Goal: Find specific page/section: Find specific page/section

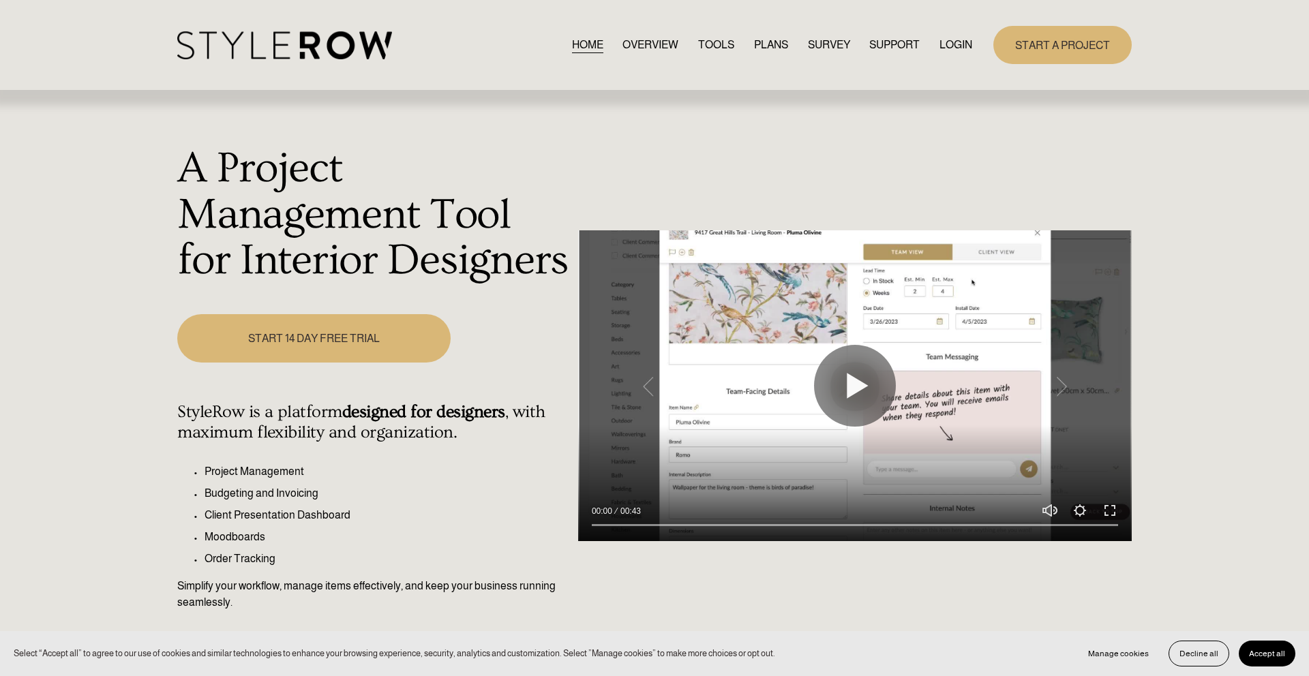
click at [961, 42] on link "LOGIN" at bounding box center [956, 44] width 33 height 18
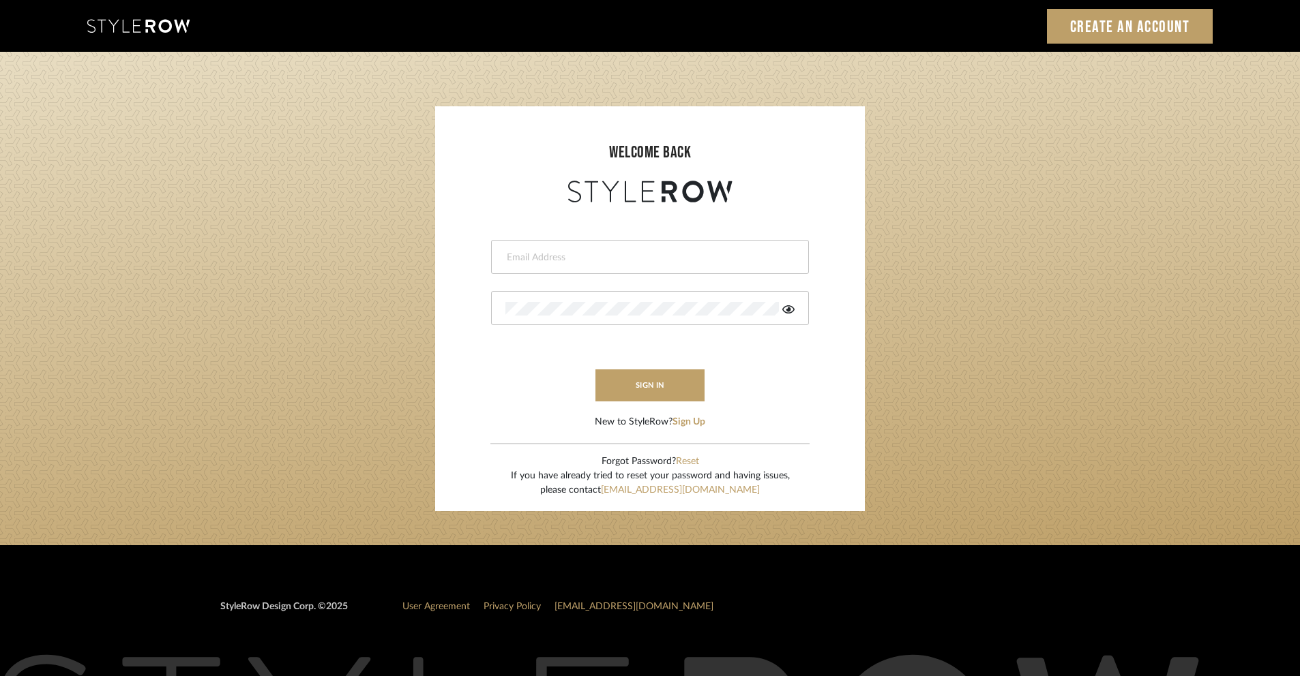
type input "tenevalwilliams@gmail.com"
click at [980, 315] on login-page "welcome back tenevalwilliams@gmail.com sign in New to StyleRow? Sign Up Forgot …" at bounding box center [650, 299] width 1300 height 494
click at [616, 380] on button "sign in" at bounding box center [649, 386] width 109 height 32
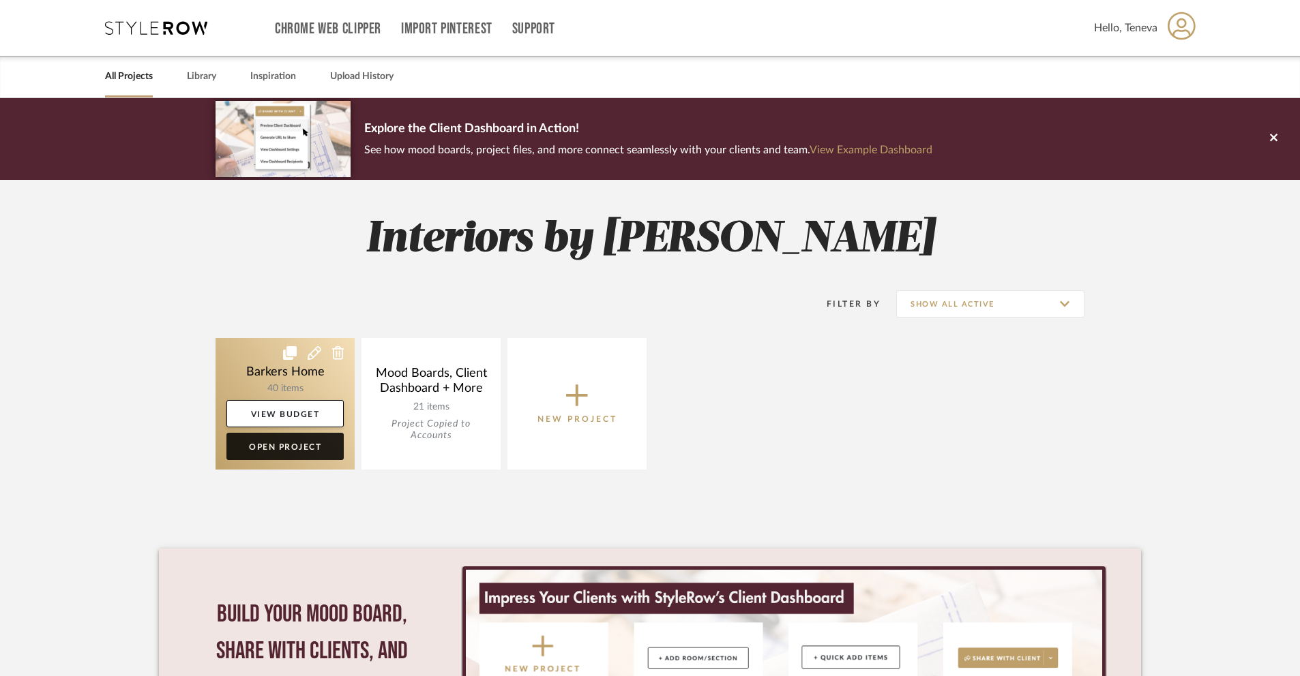
click at [290, 449] on link "Open Project" at bounding box center [284, 446] width 117 height 27
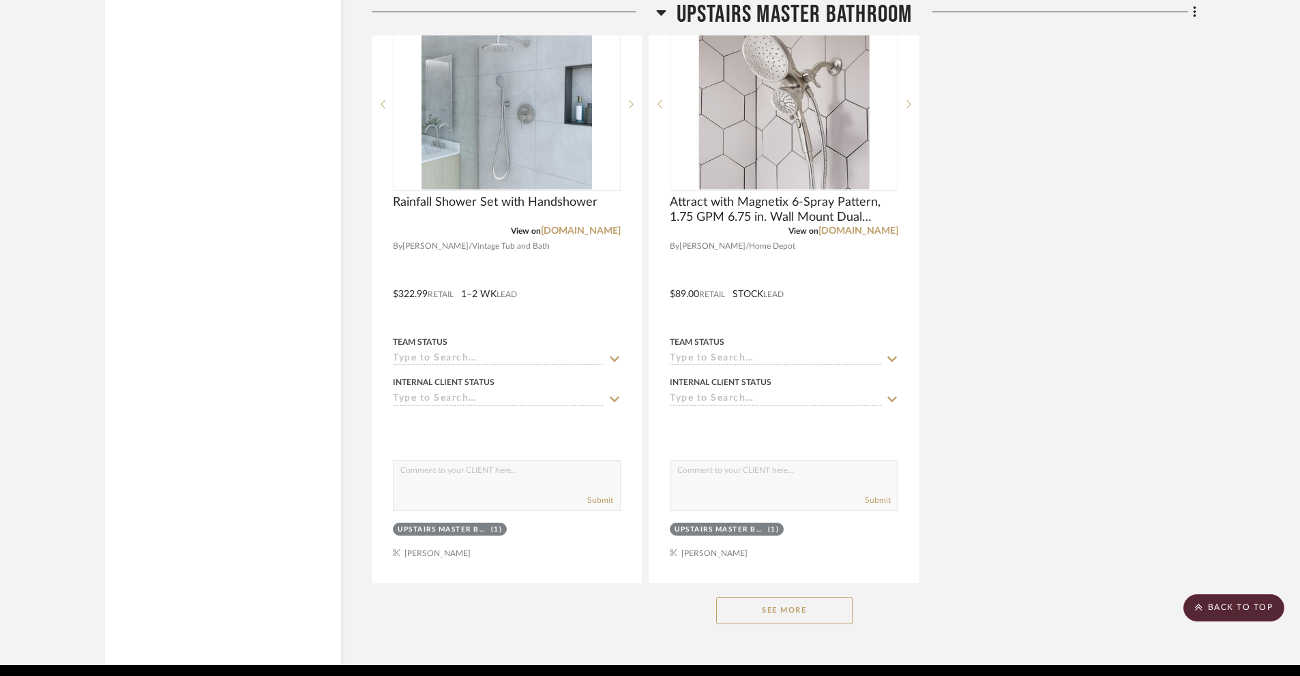
scroll to position [4125, 0]
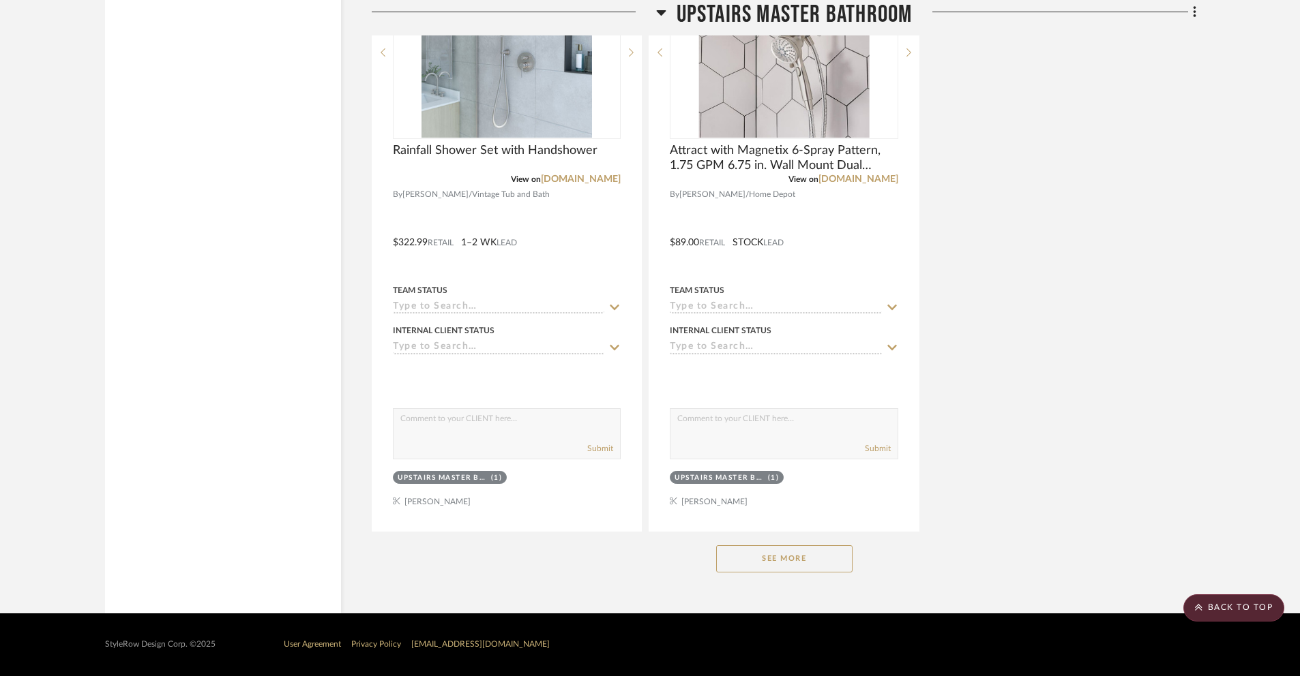
click at [802, 562] on button "See More" at bounding box center [784, 558] width 136 height 27
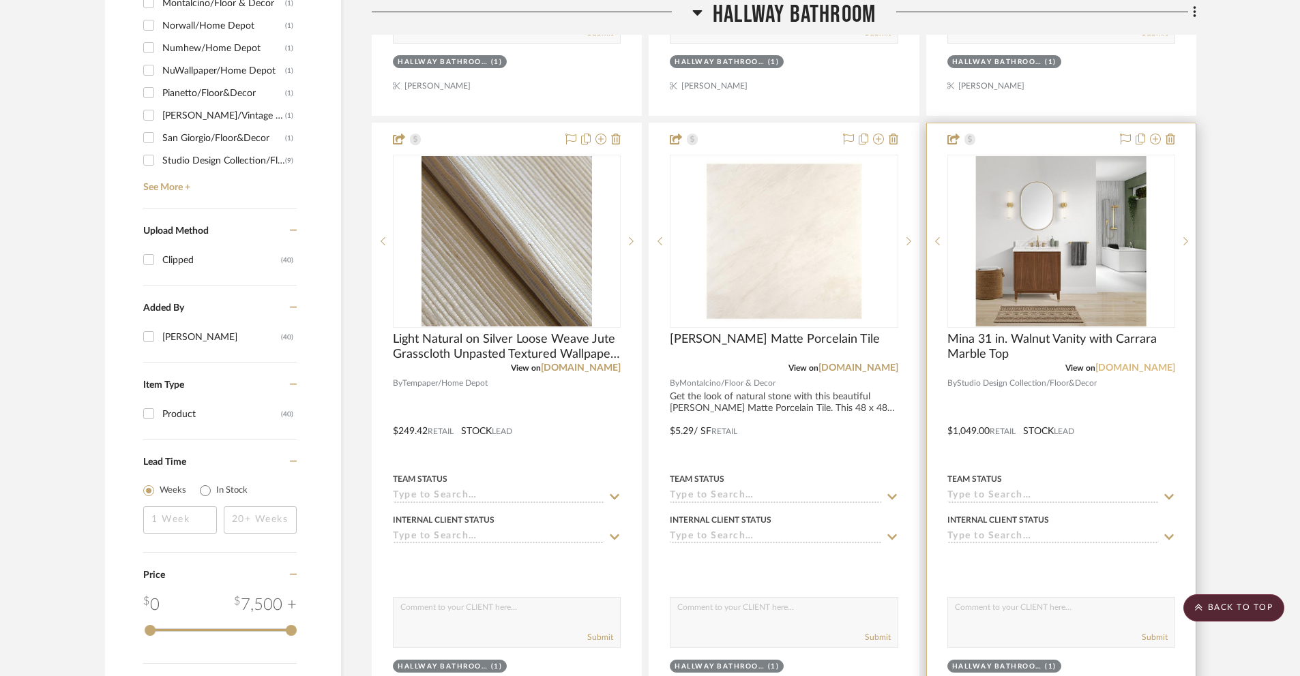
scroll to position [1264, 0]
click at [1079, 280] on img "0" at bounding box center [1061, 240] width 170 height 170
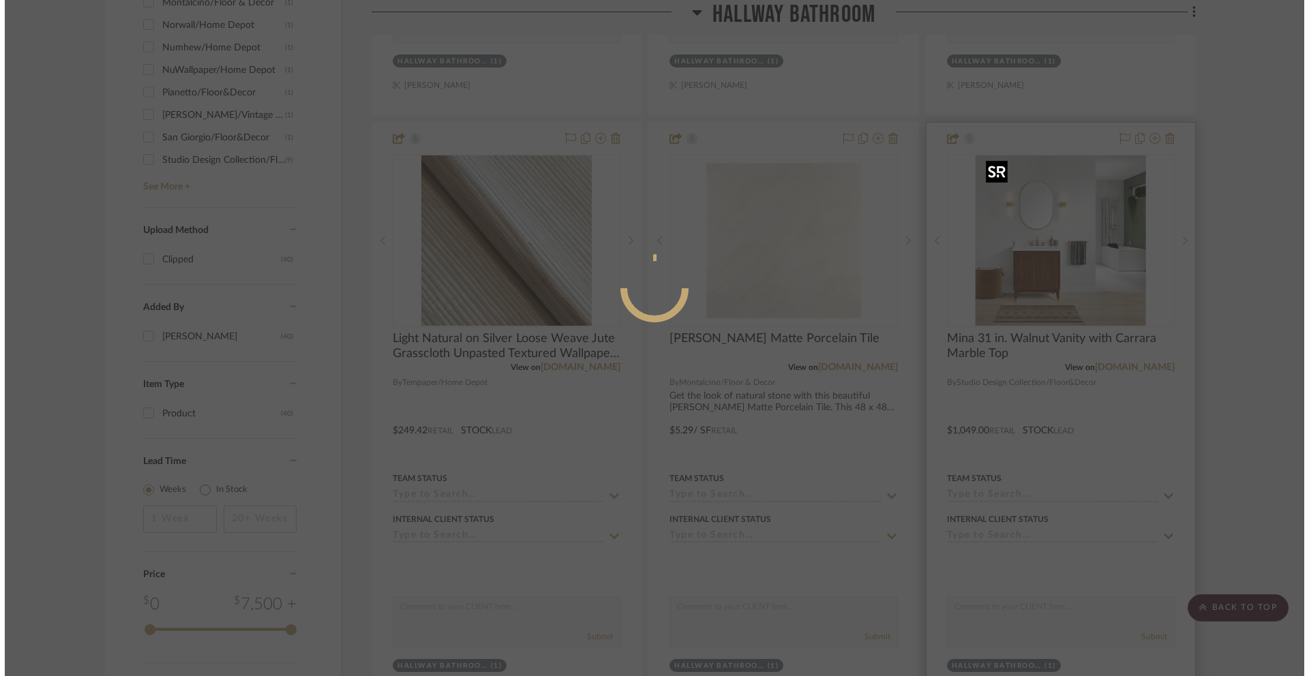
scroll to position [0, 0]
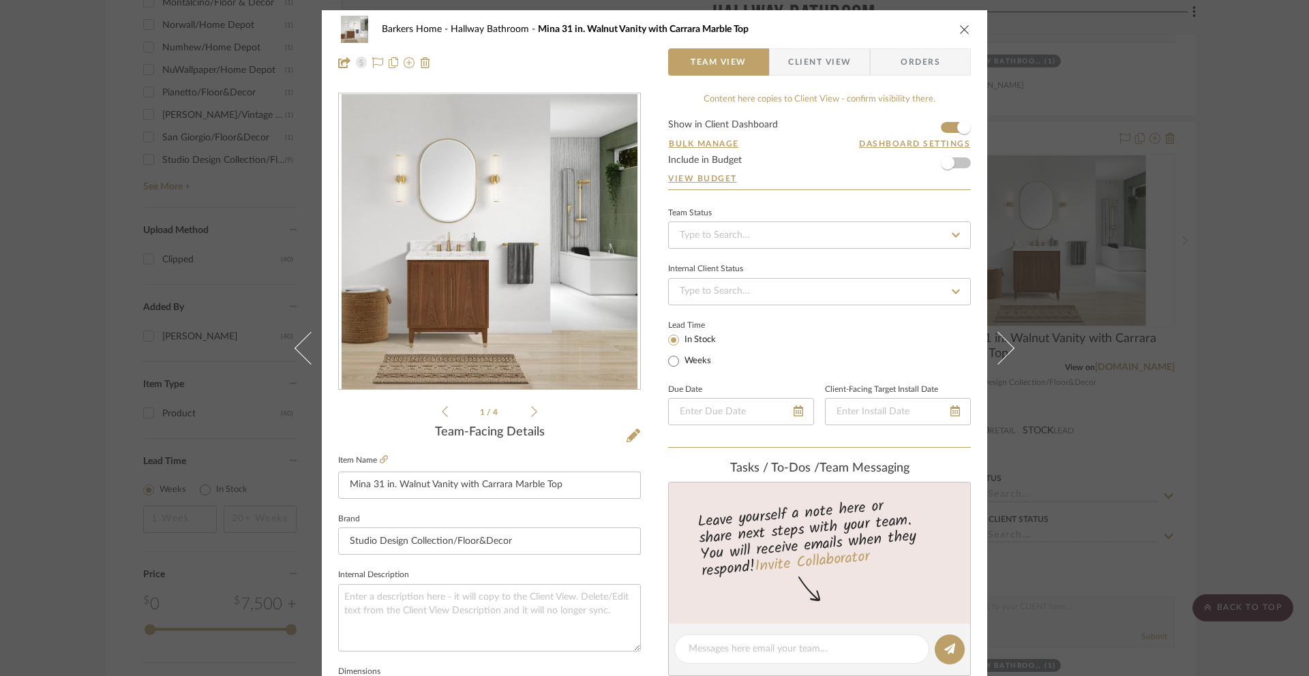
click at [537, 416] on div "1 / 4" at bounding box center [489, 256] width 303 height 327
click at [531, 415] on icon at bounding box center [534, 412] width 6 height 12
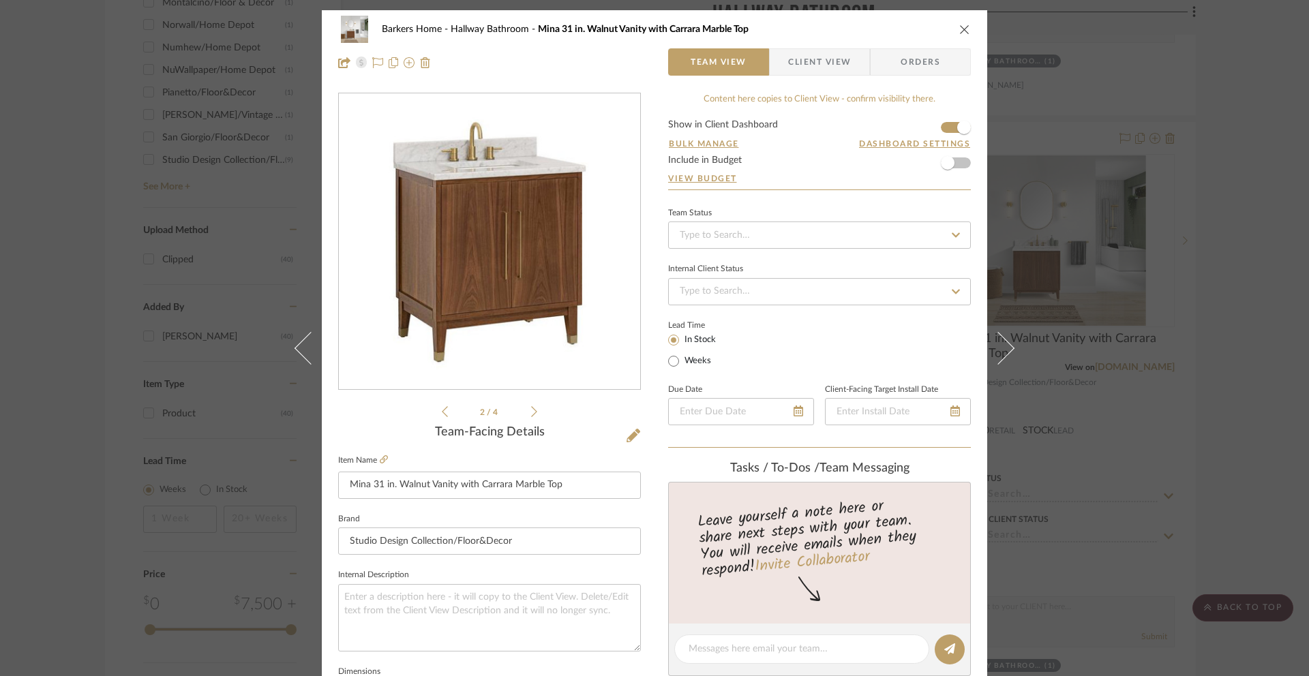
click at [531, 415] on icon at bounding box center [534, 412] width 6 height 12
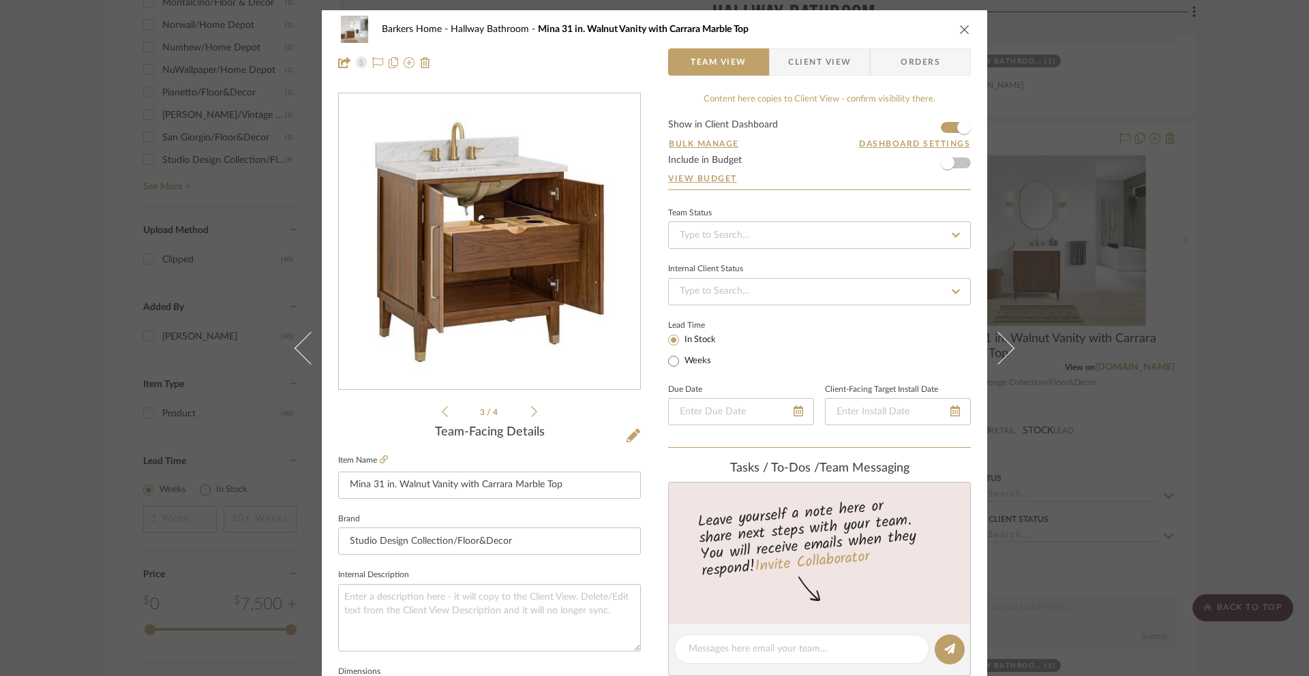
click at [531, 415] on icon at bounding box center [534, 412] width 6 height 12
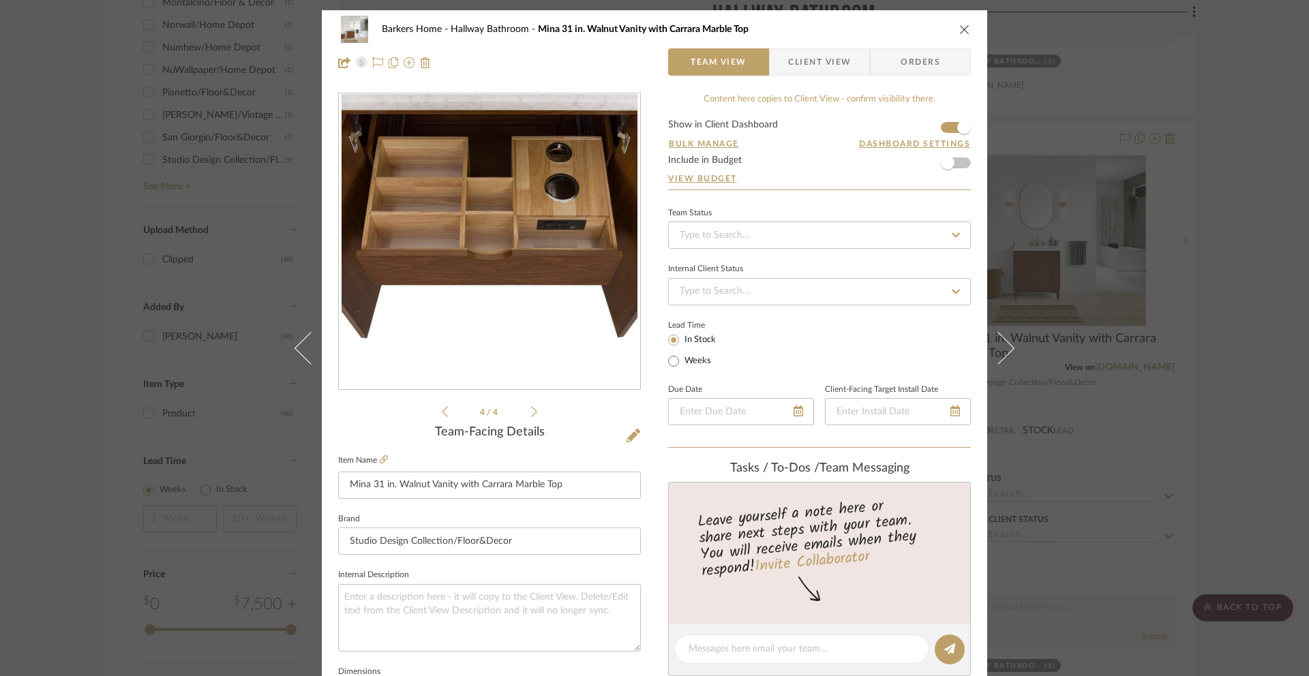
click at [531, 415] on icon at bounding box center [534, 412] width 6 height 12
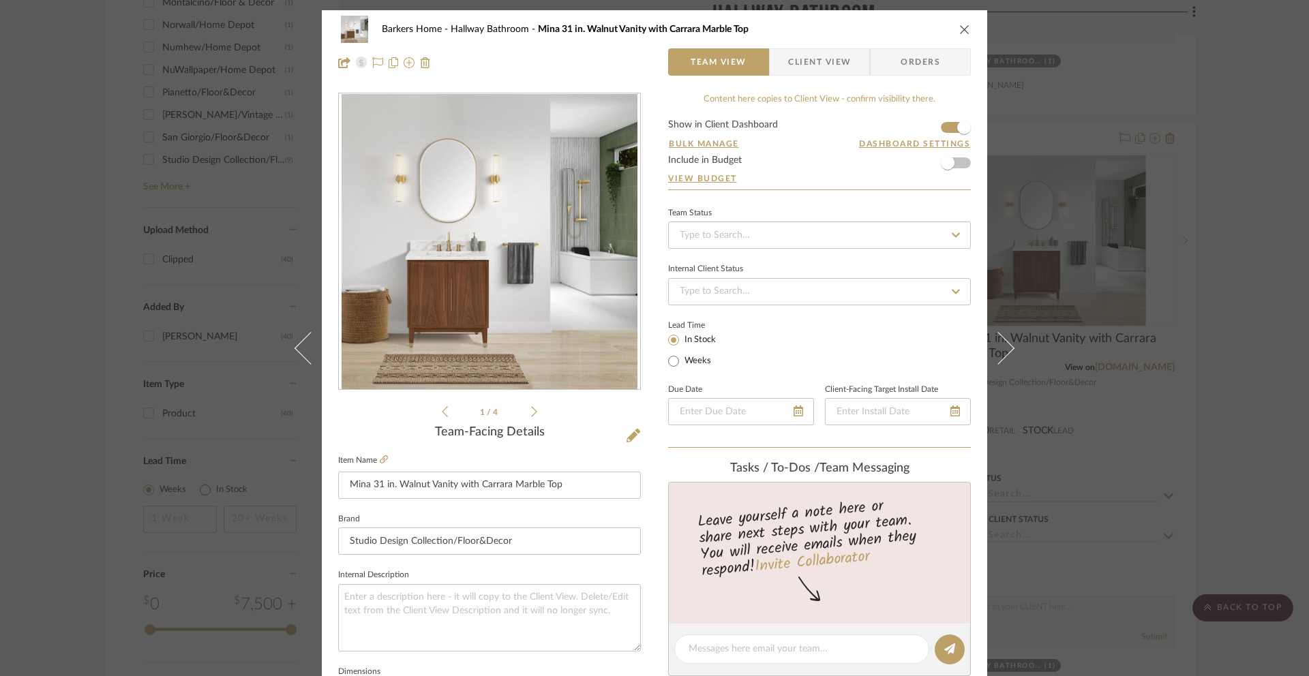
click at [963, 27] on icon "close" at bounding box center [964, 29] width 11 height 11
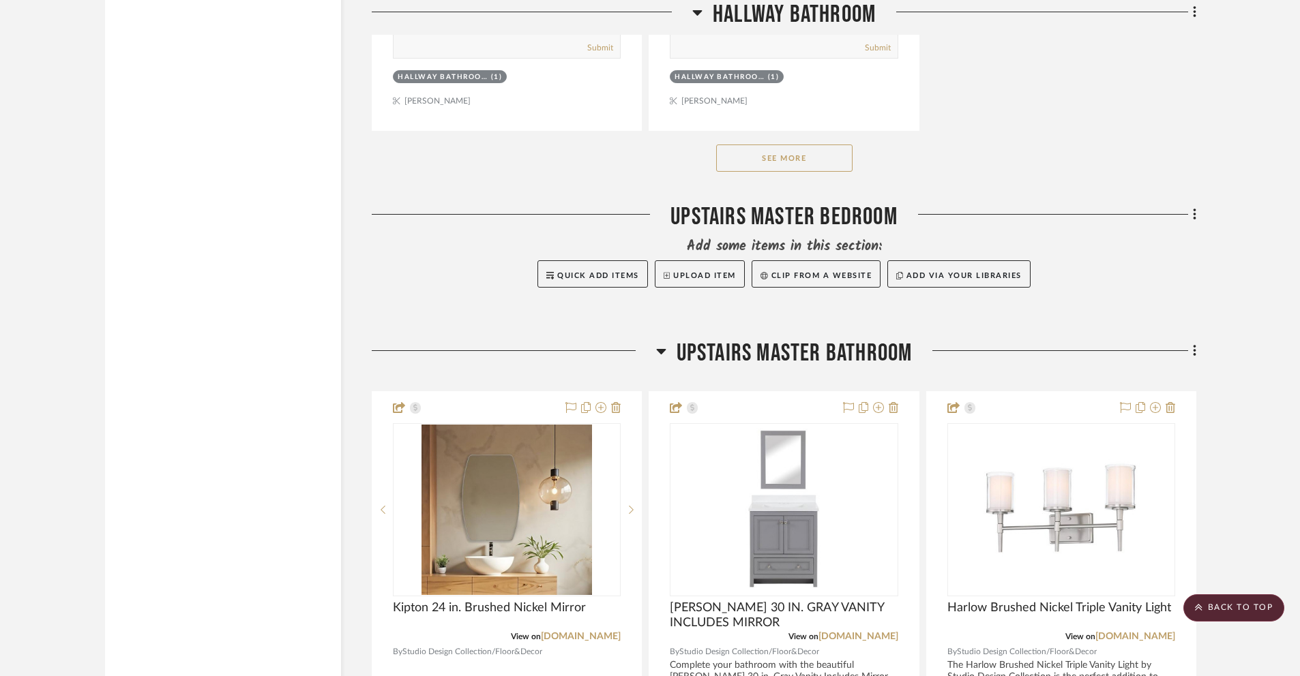
scroll to position [2455, 0]
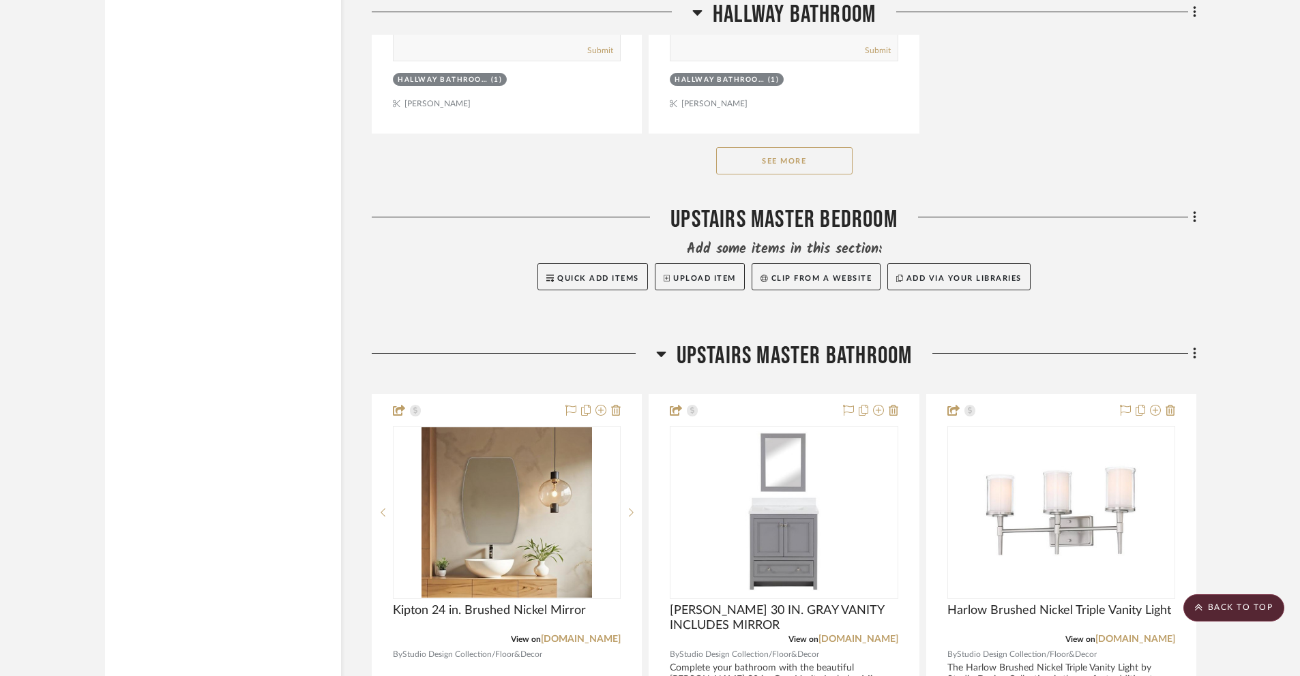
click at [819, 165] on button "See More" at bounding box center [784, 160] width 136 height 27
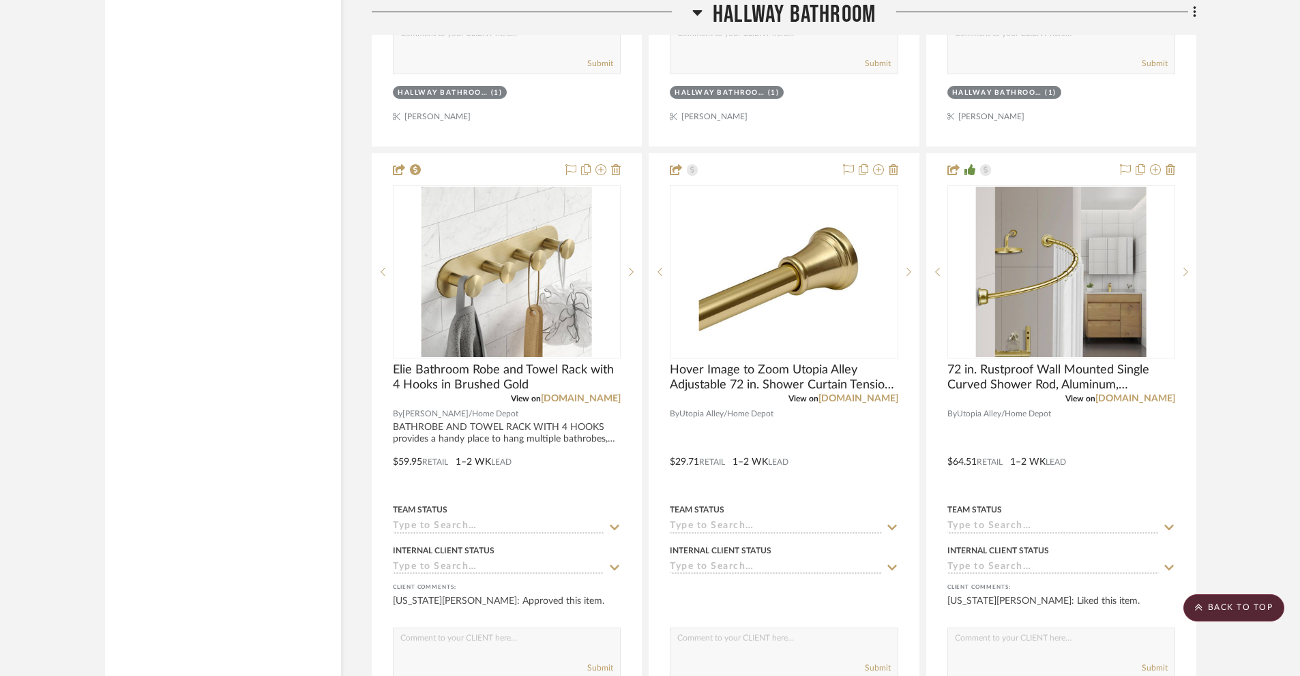
scroll to position [4156, 0]
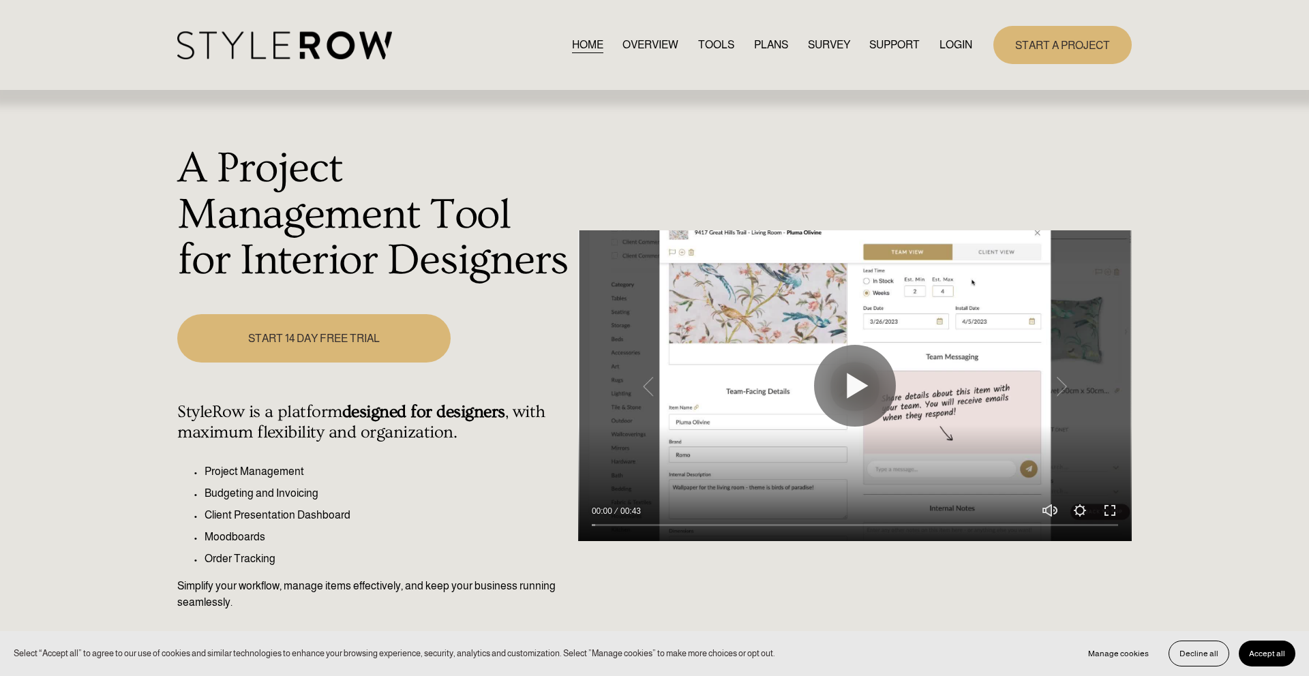
click at [954, 39] on link "LOGIN" at bounding box center [956, 44] width 33 height 18
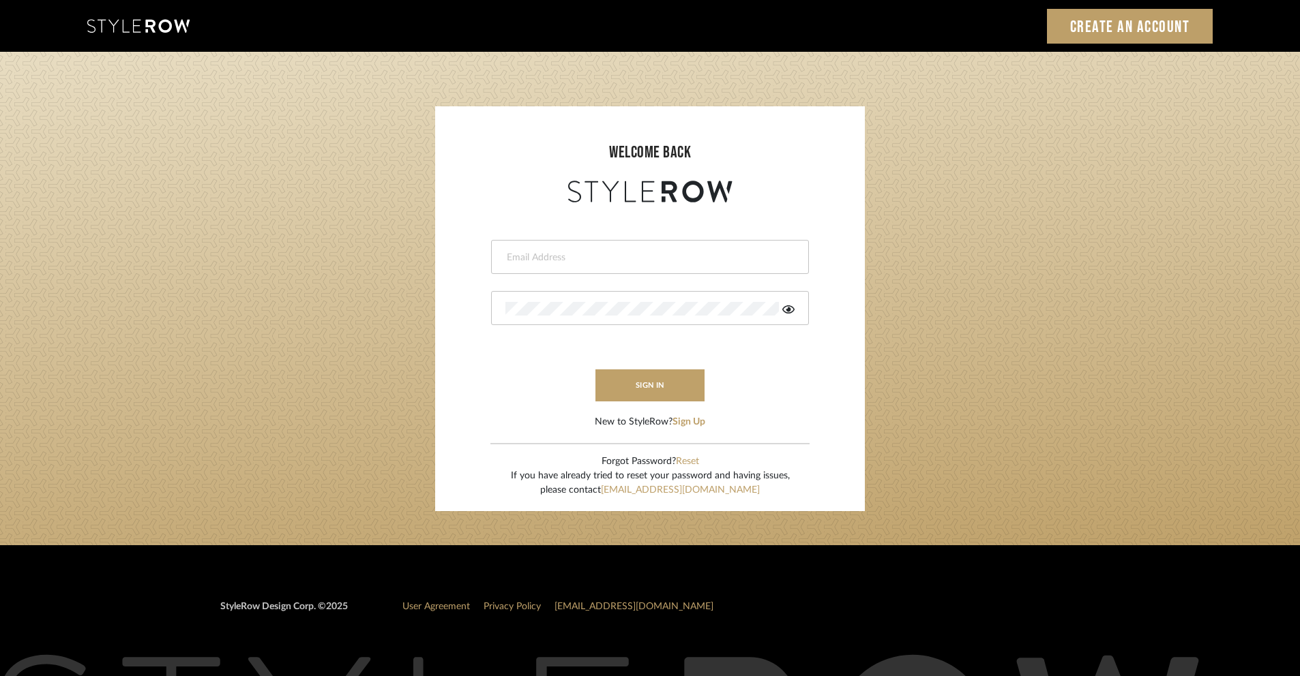
type input "[EMAIL_ADDRESS][DOMAIN_NAME]"
click at [779, 404] on form "[EMAIL_ADDRESS][DOMAIN_NAME] sign in New to StyleRow? Sign Up" at bounding box center [650, 318] width 402 height 224
click at [661, 385] on button "sign in" at bounding box center [649, 386] width 109 height 32
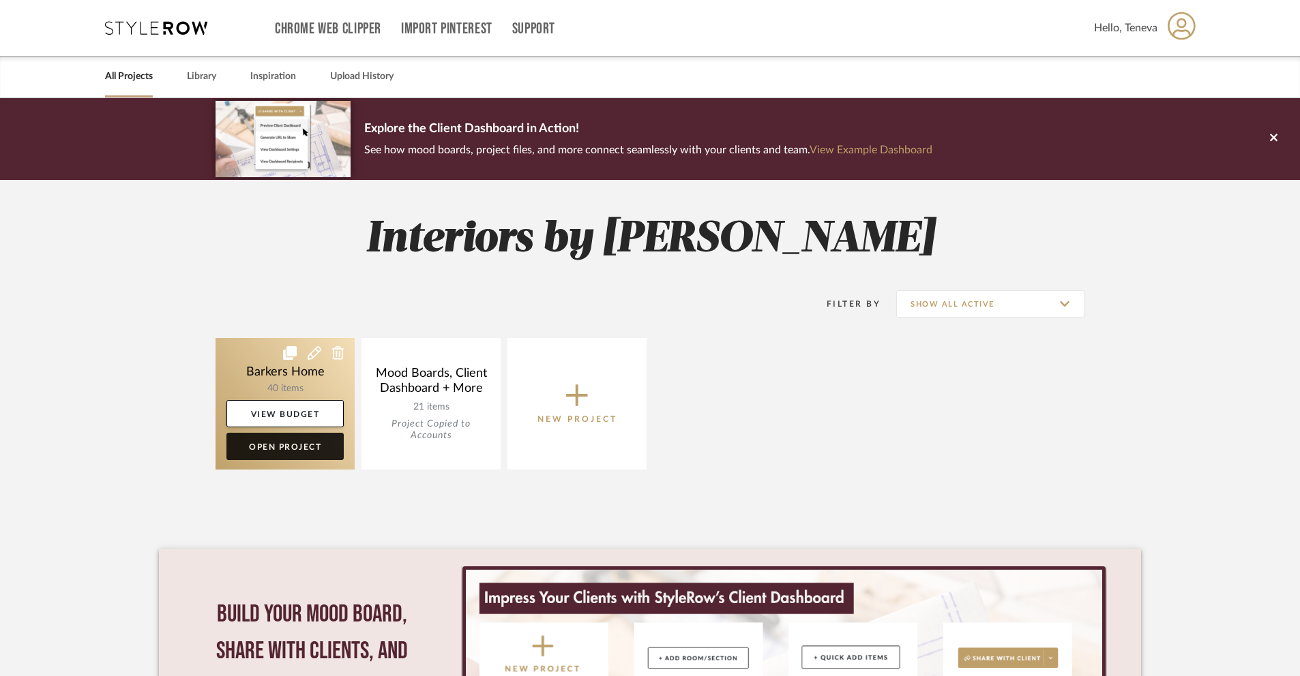
click at [288, 453] on link "Open Project" at bounding box center [284, 446] width 117 height 27
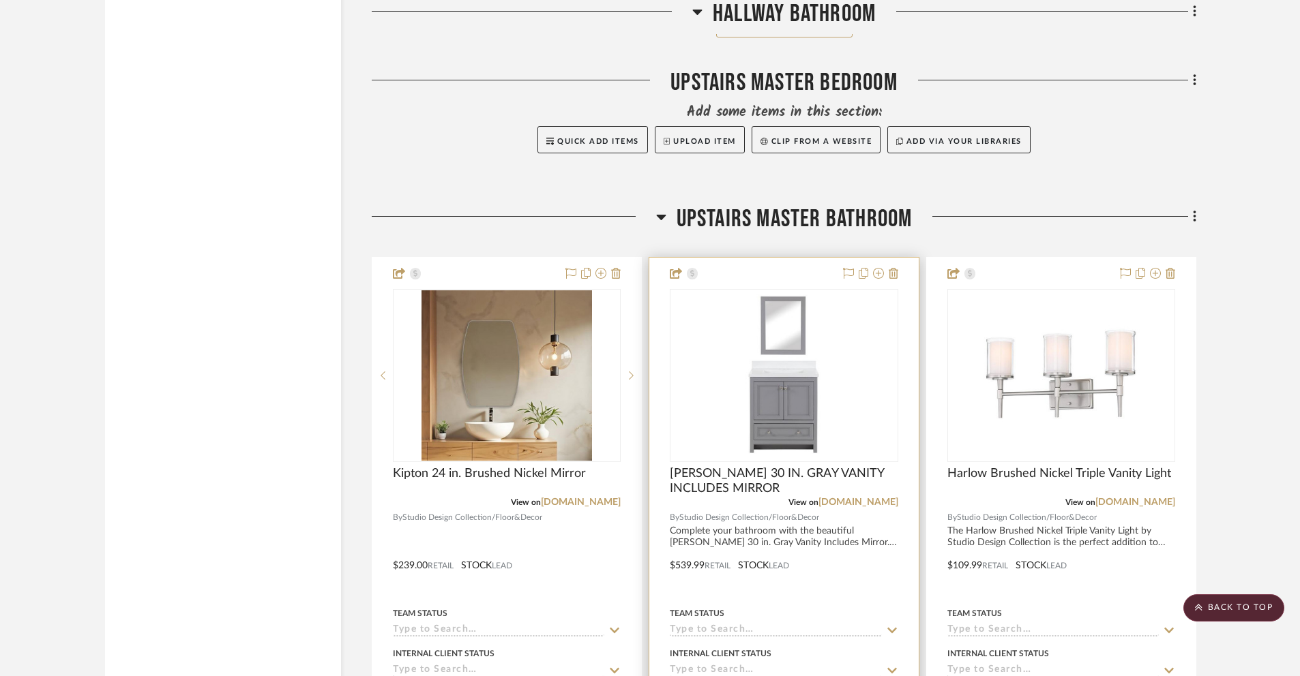
scroll to position [2232, 0]
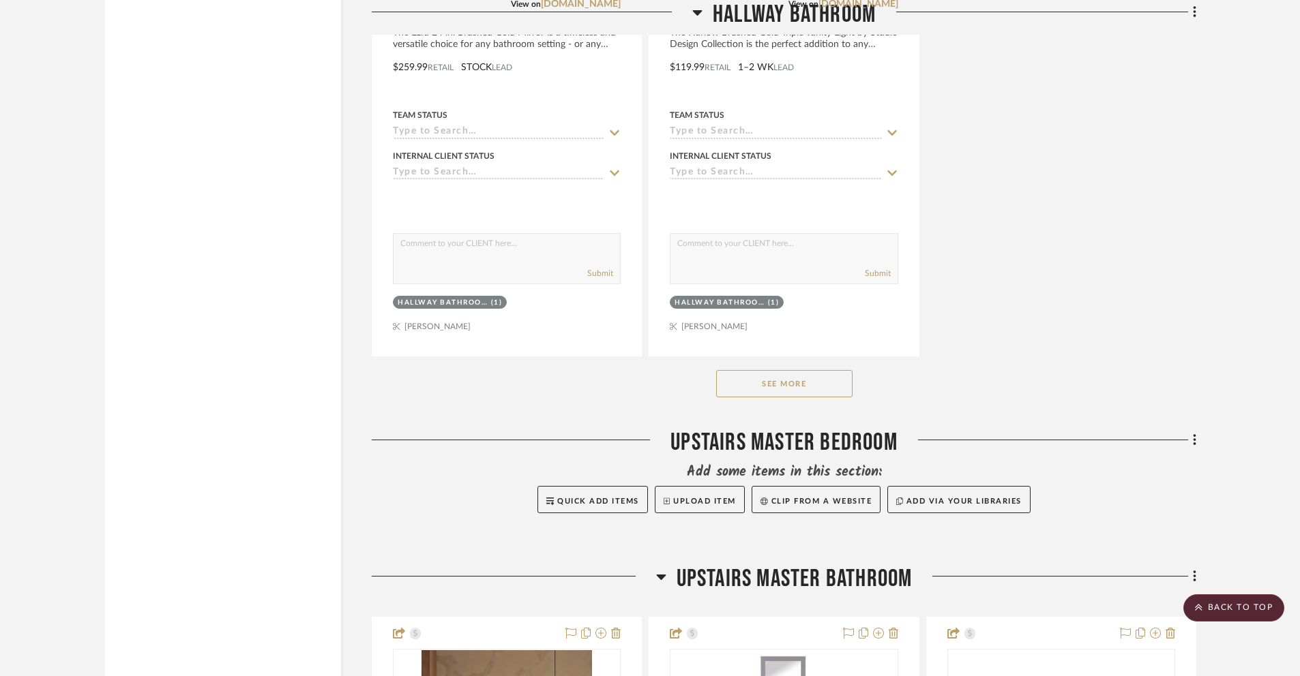
click at [783, 379] on button "See More" at bounding box center [784, 383] width 136 height 27
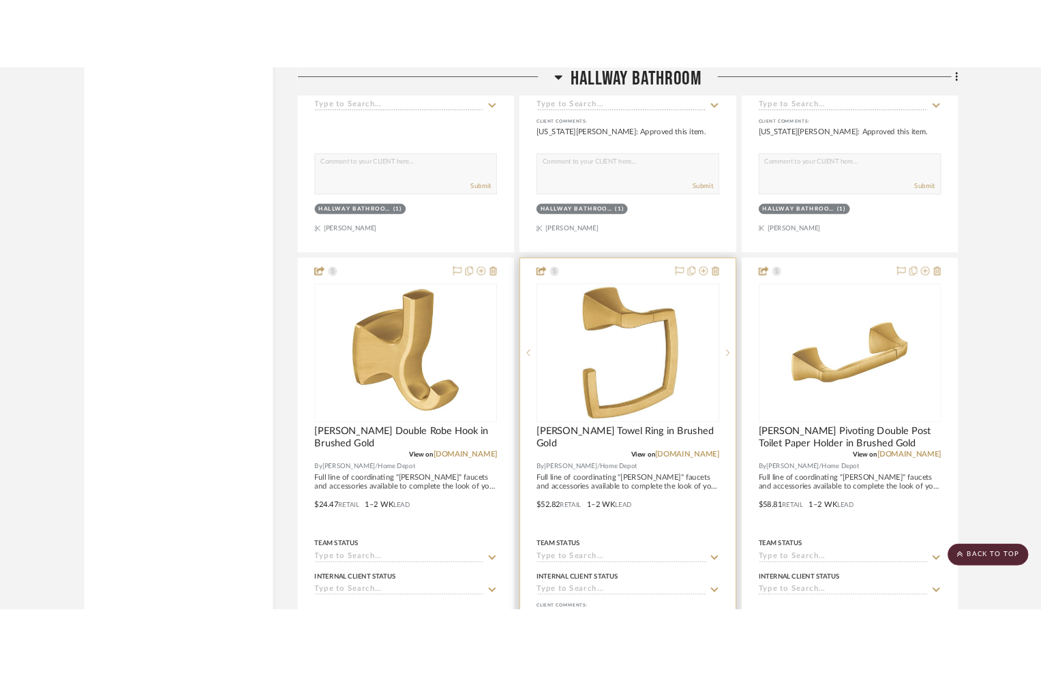
scroll to position [3560, 0]
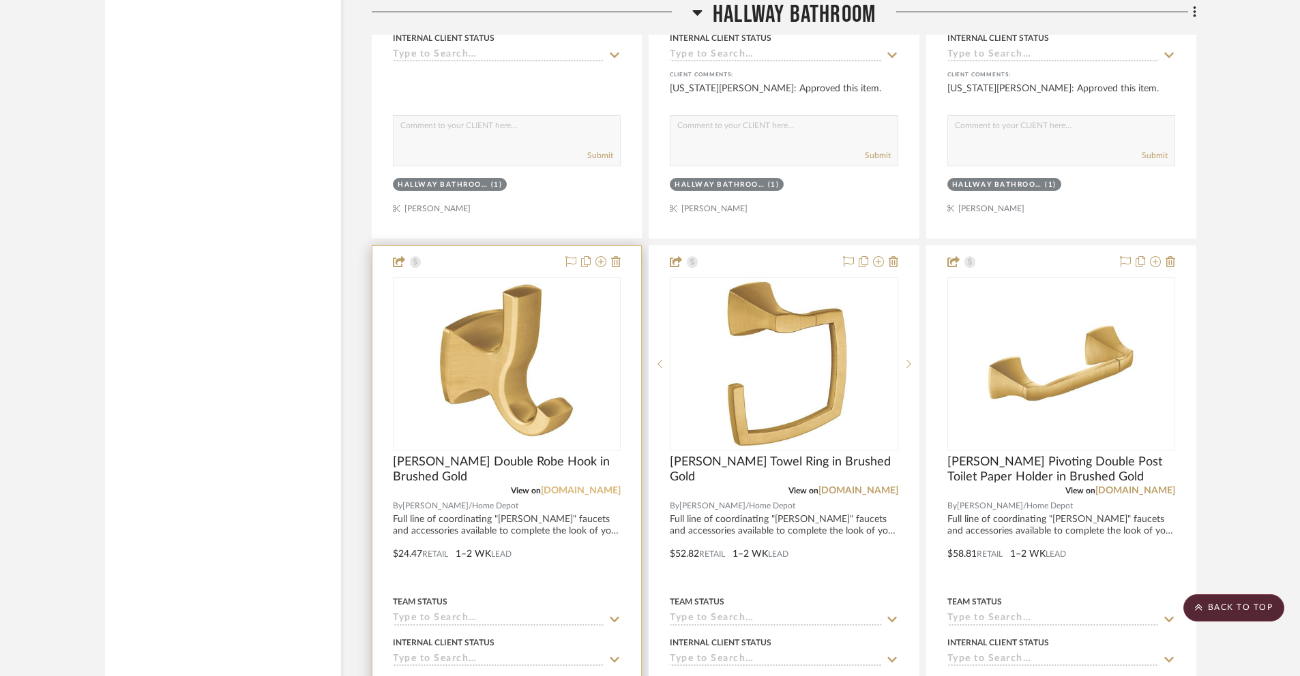
click at [582, 492] on link "homedepot.com" at bounding box center [581, 491] width 80 height 10
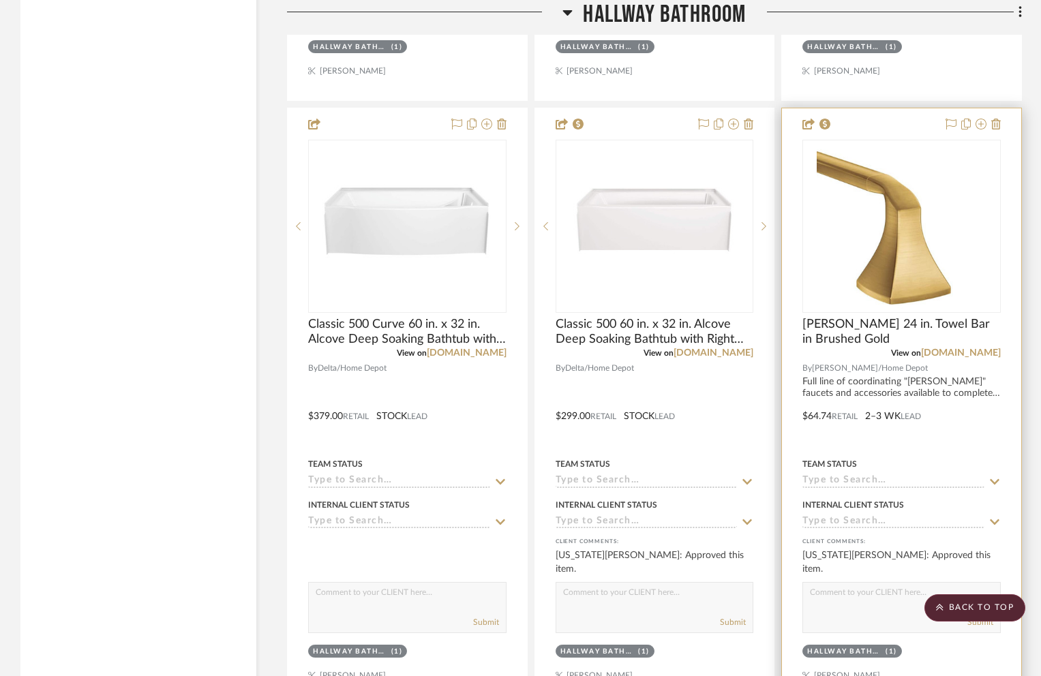
scroll to position [3092, 0]
click at [922, 248] on img "0" at bounding box center [902, 227] width 170 height 170
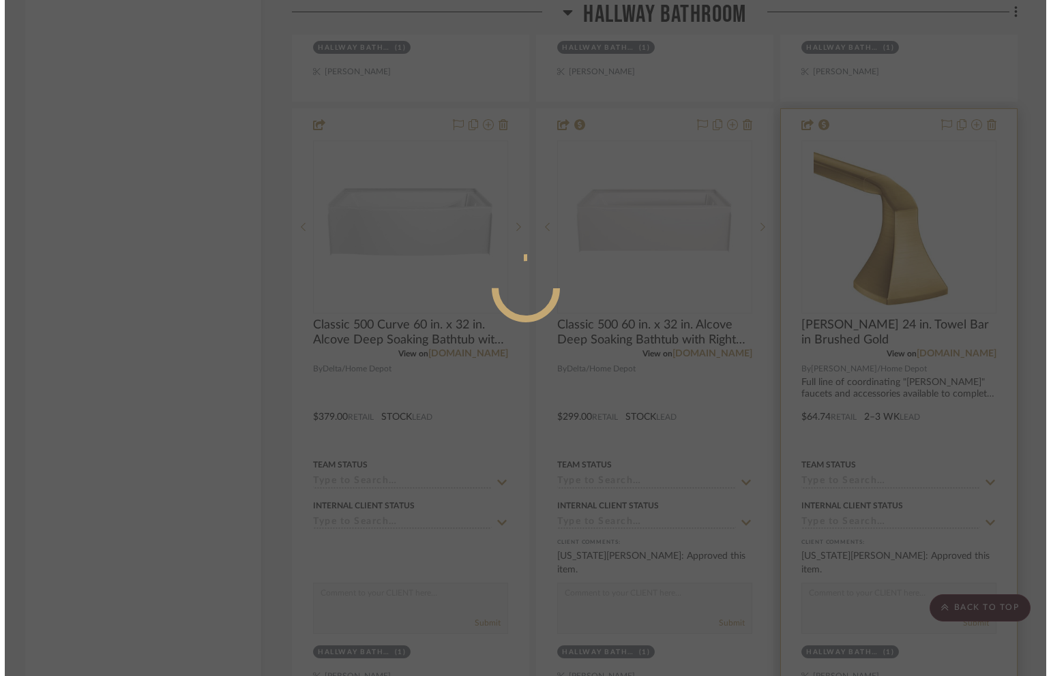
scroll to position [0, 0]
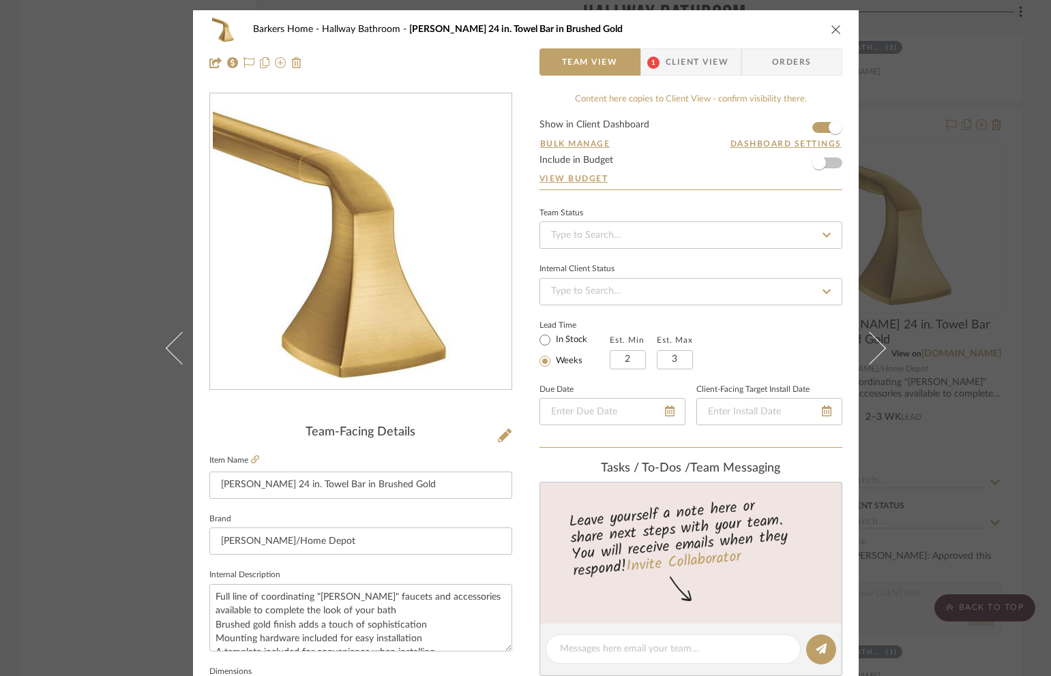
click at [832, 24] on icon "close" at bounding box center [835, 29] width 11 height 11
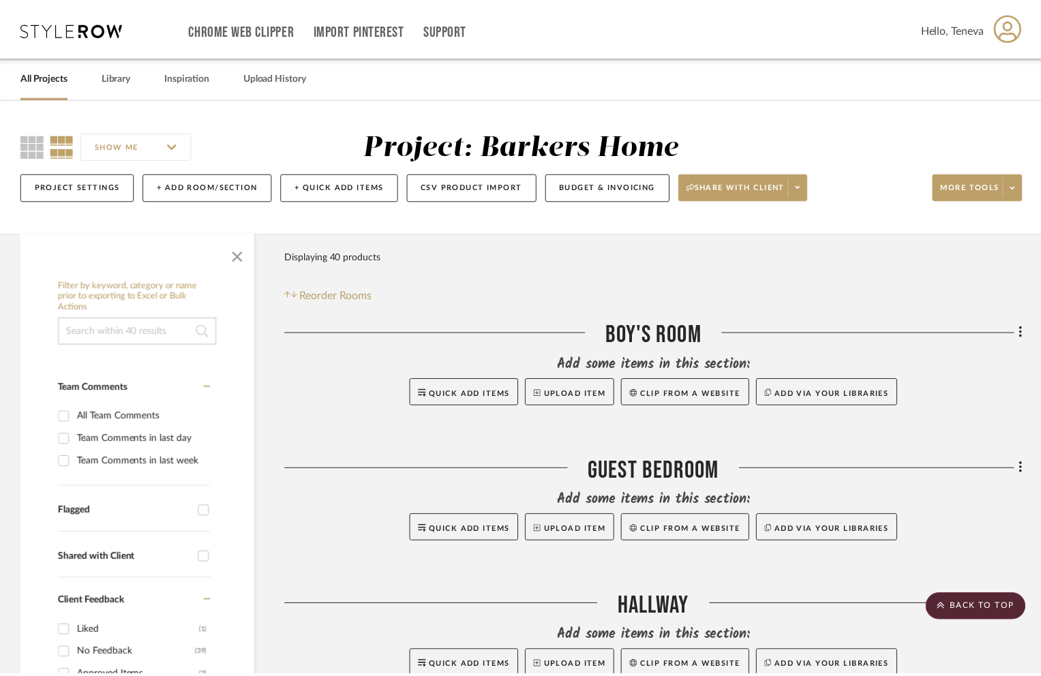
scroll to position [3092, 0]
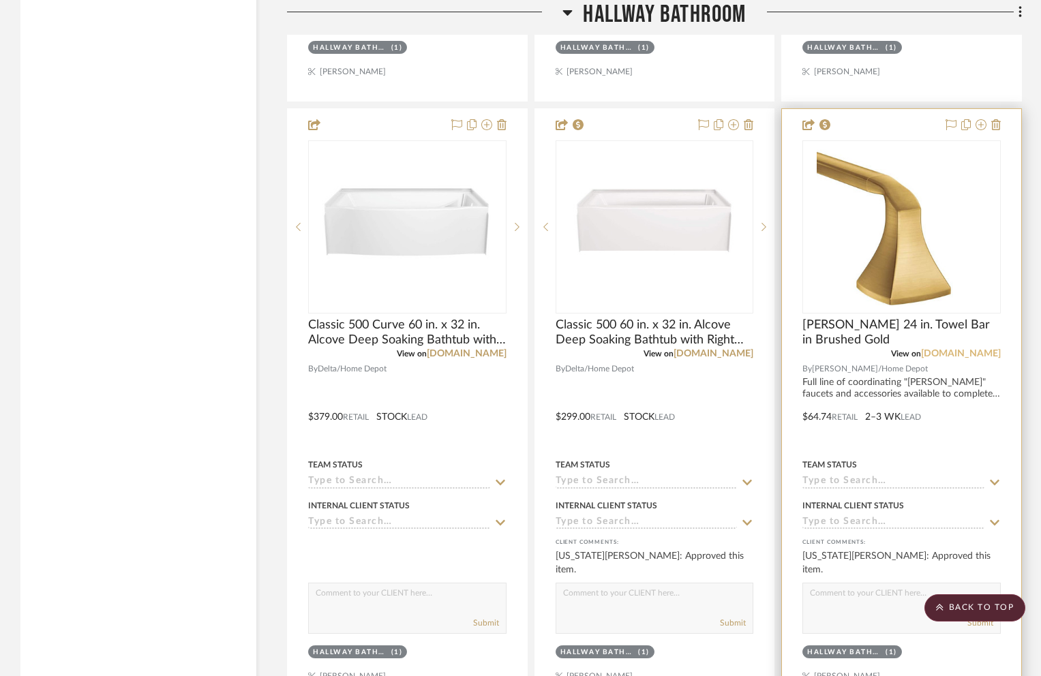
click at [947, 351] on link "homedepot.com" at bounding box center [961, 354] width 80 height 10
